Goal: Task Accomplishment & Management: Use online tool/utility

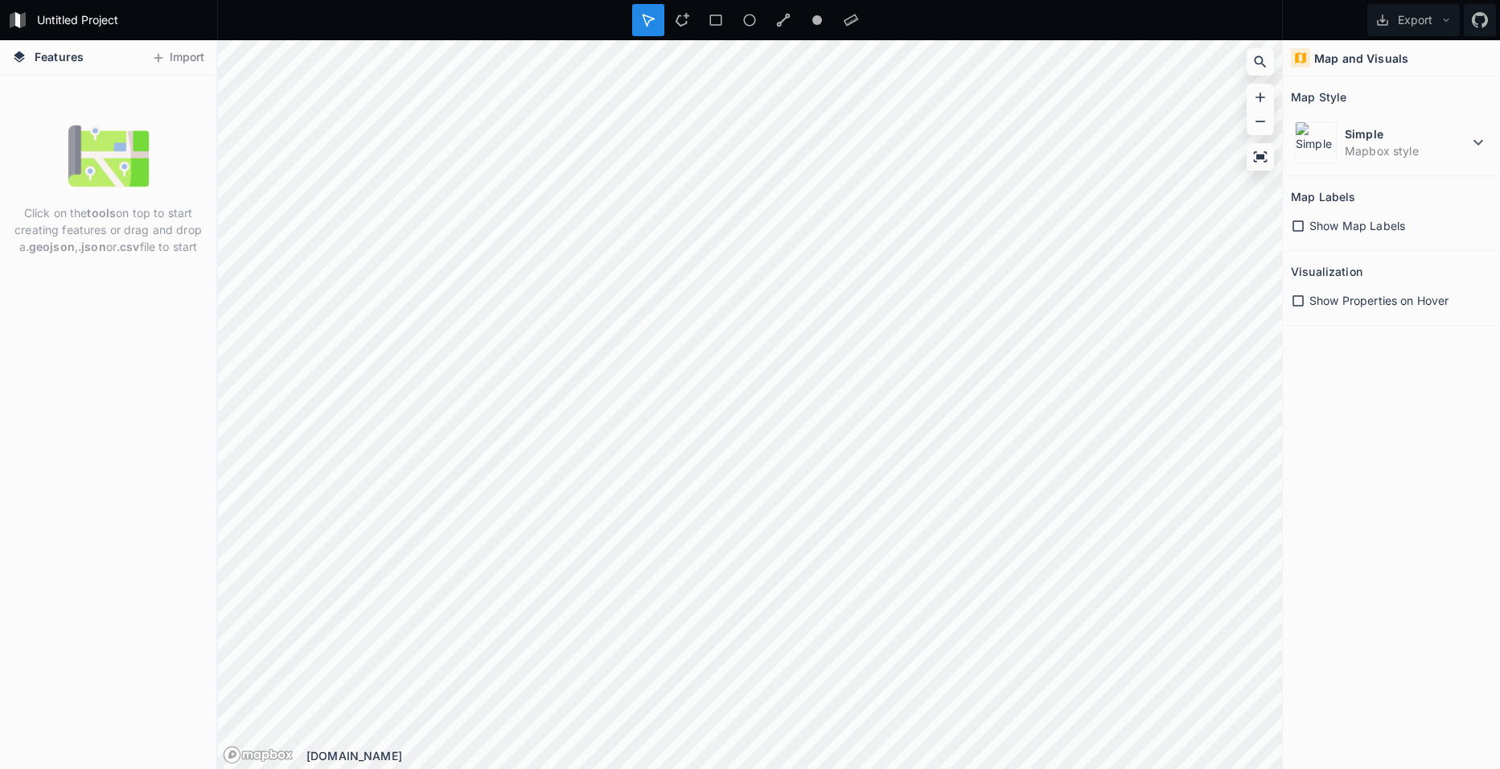
click at [114, 149] on img at bounding box center [108, 156] width 80 height 80
click at [675, 5] on div at bounding box center [682, 20] width 32 height 32
click at [1354, 227] on span "Show Map Labels" at bounding box center [1357, 225] width 96 height 17
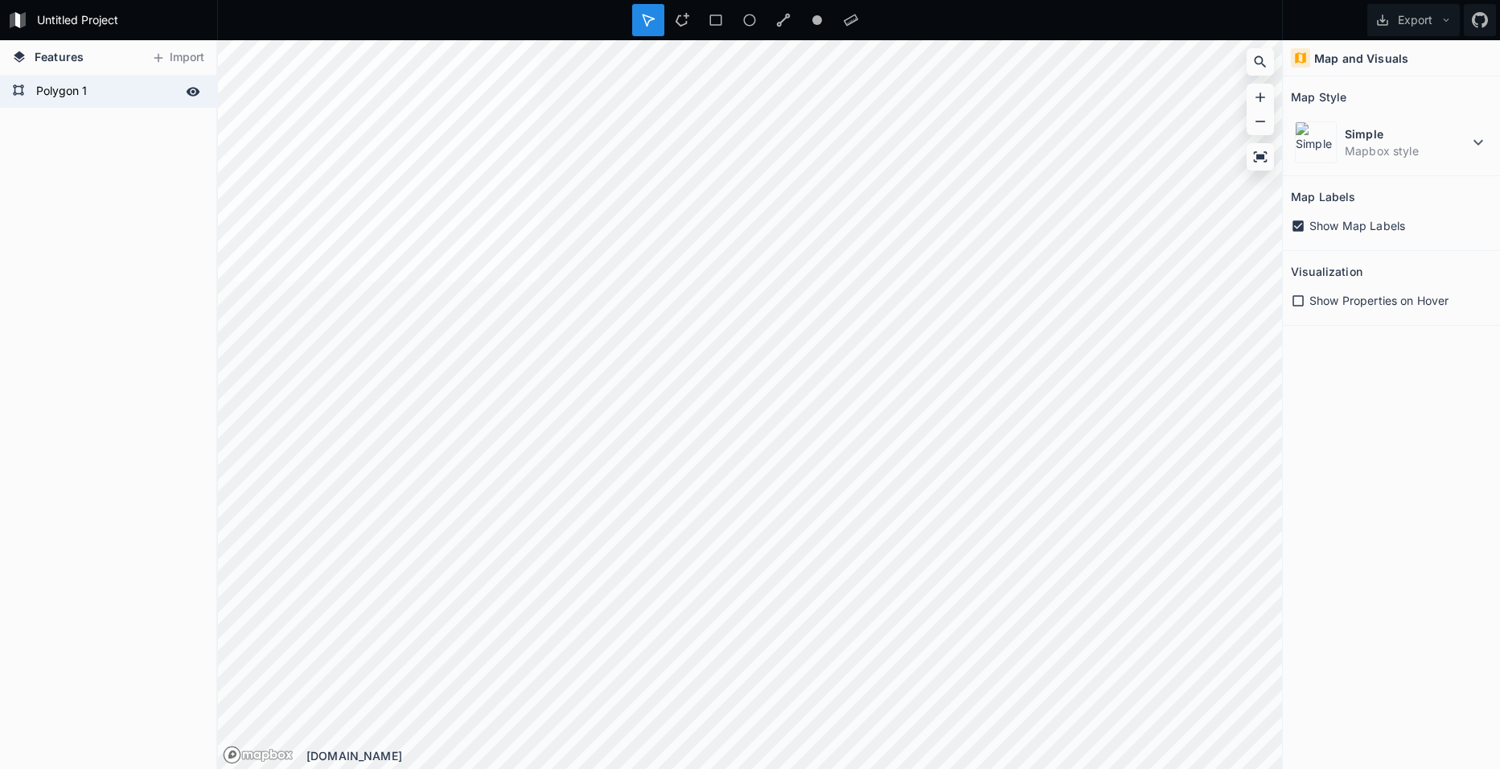
click at [51, 90] on form "Polygon 1" at bounding box center [106, 92] width 150 height 24
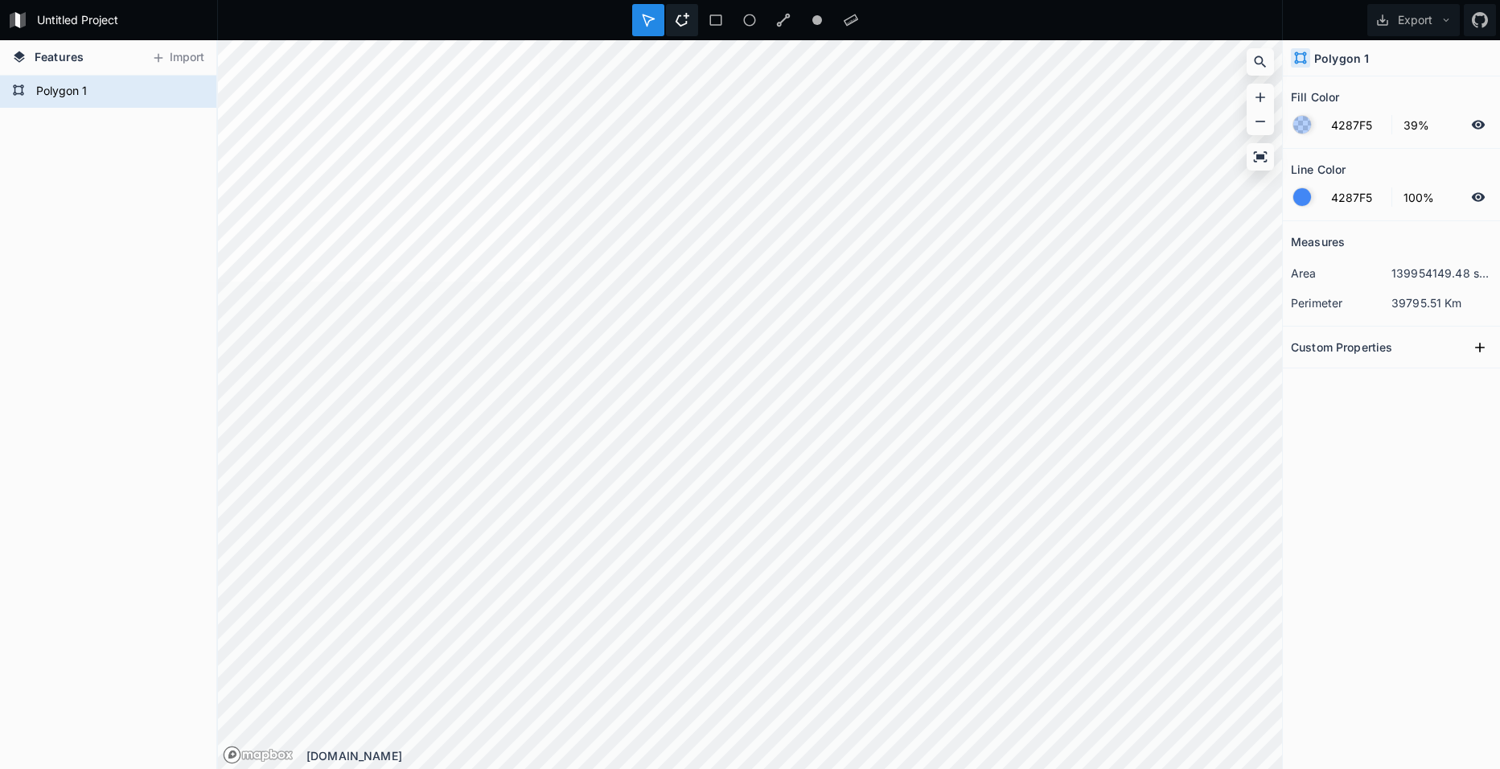
click at [684, 22] on icon at bounding box center [682, 20] width 14 height 14
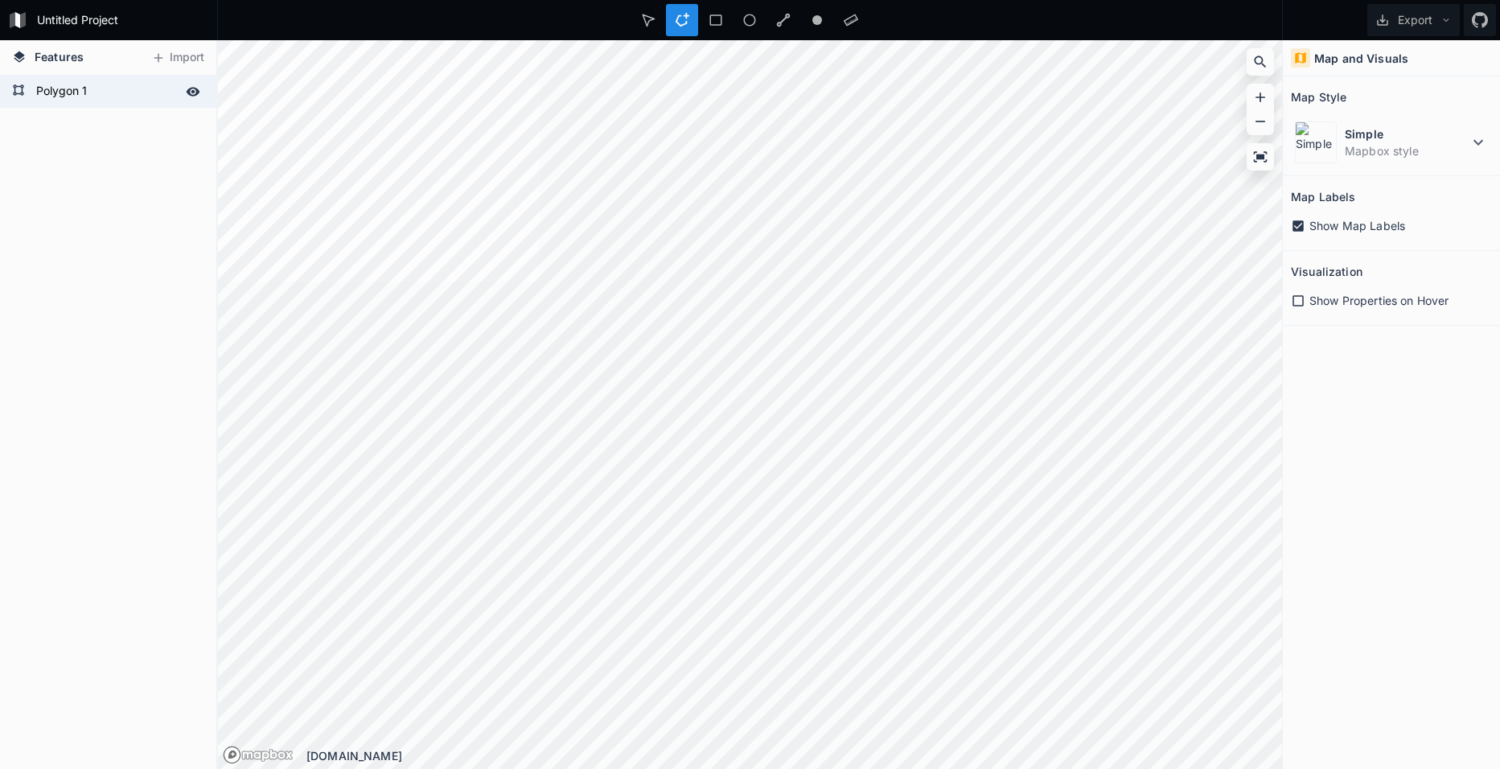
click at [67, 91] on form "Polygon 1" at bounding box center [106, 92] width 150 height 24
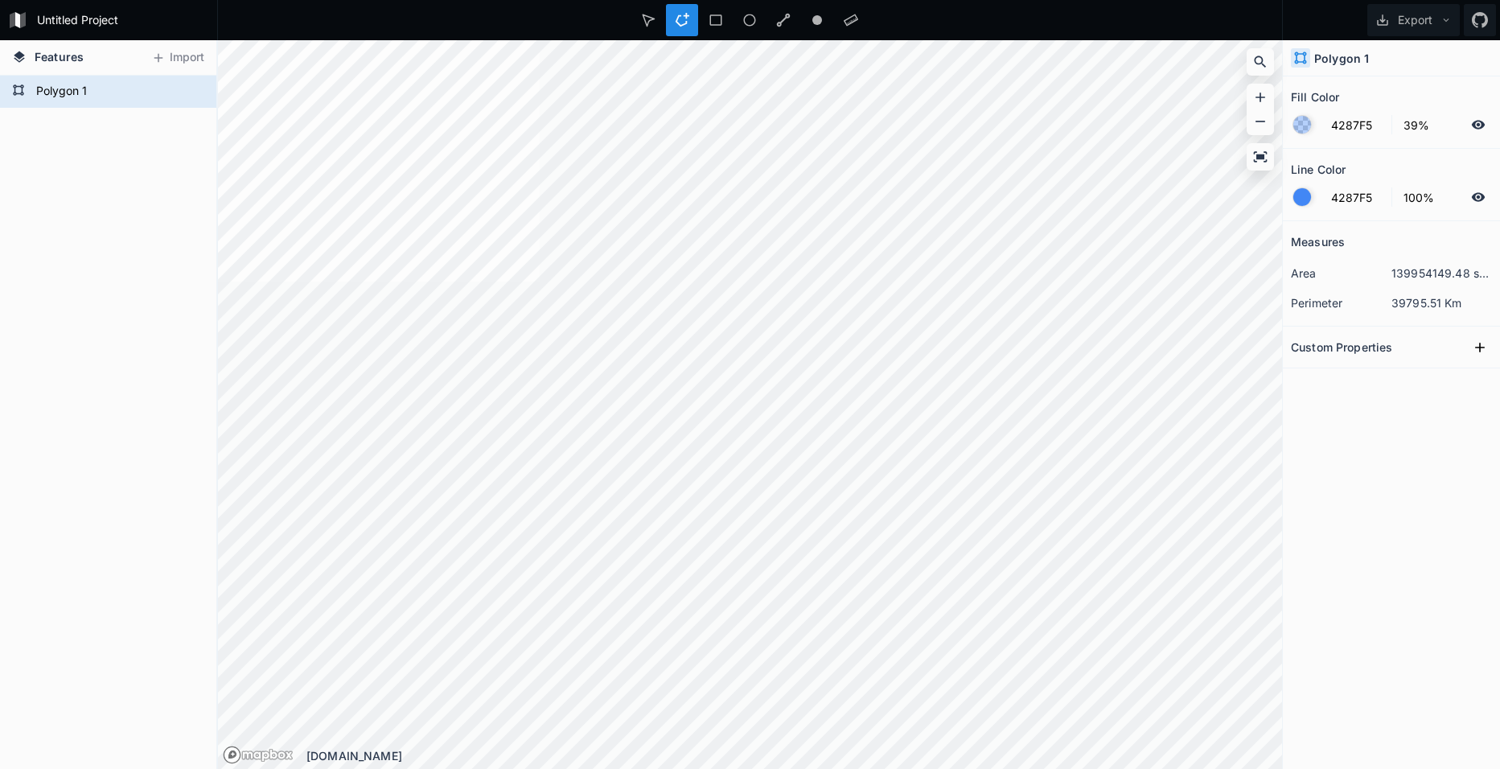
click at [67, 129] on div "Polygon 1" at bounding box center [108, 422] width 216 height 693
click at [68, 55] on span "Features" at bounding box center [59, 56] width 49 height 17
click at [49, 20] on form "Untitled Project" at bounding box center [122, 20] width 182 height 24
click at [1415, 13] on button "Export" at bounding box center [1413, 20] width 92 height 32
